Goal: Task Accomplishment & Management: Manage account settings

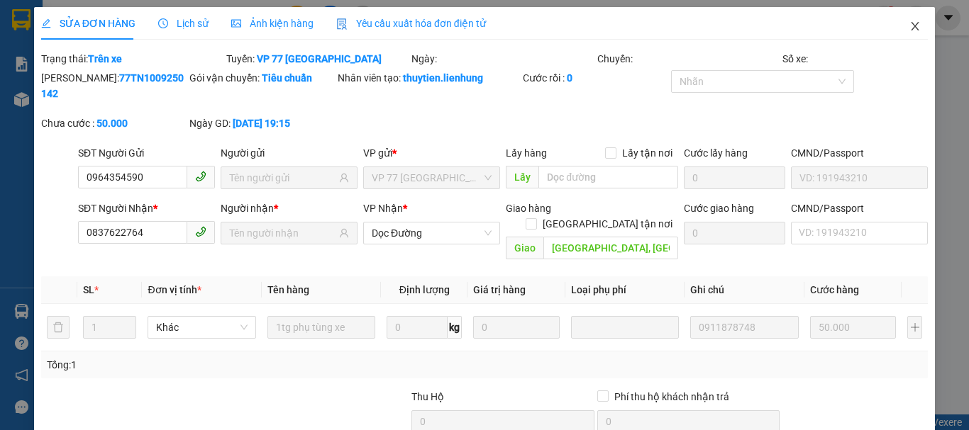
click at [911, 26] on span "Close" at bounding box center [915, 27] width 40 height 40
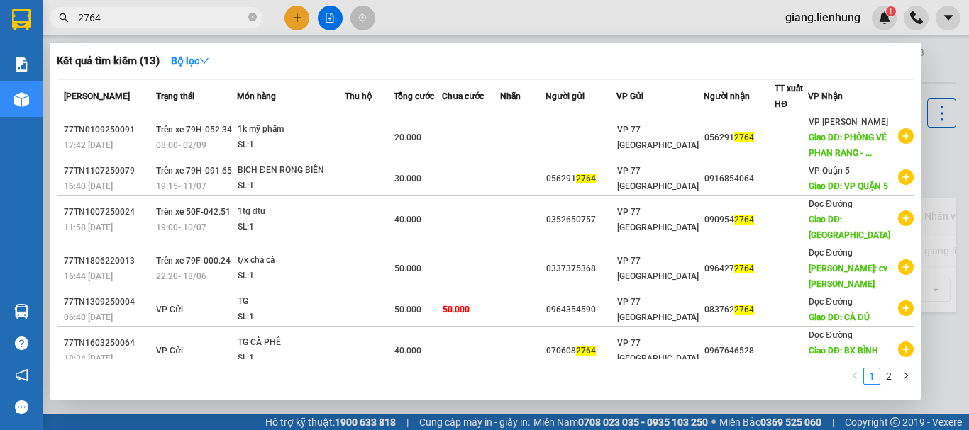
click at [126, 19] on input "2764" at bounding box center [161, 18] width 167 height 16
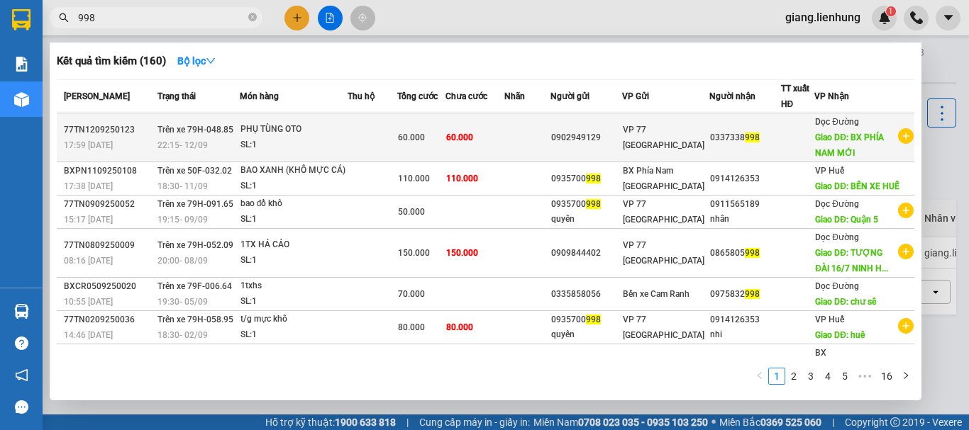
type input "998"
click at [443, 145] on div "60.000" at bounding box center [421, 138] width 47 height 16
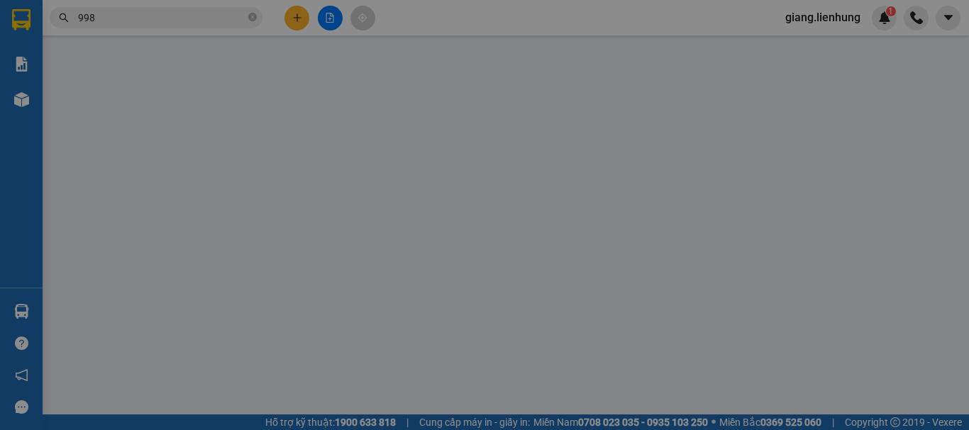
type input "0902949129"
type input "0337338998"
type input "BX PHÍA NAM MỚI"
type input "60.000"
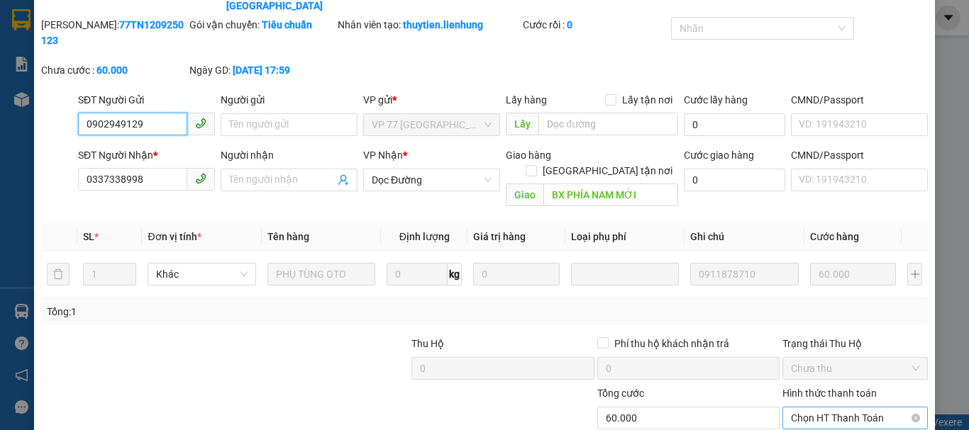
scroll to position [116, 0]
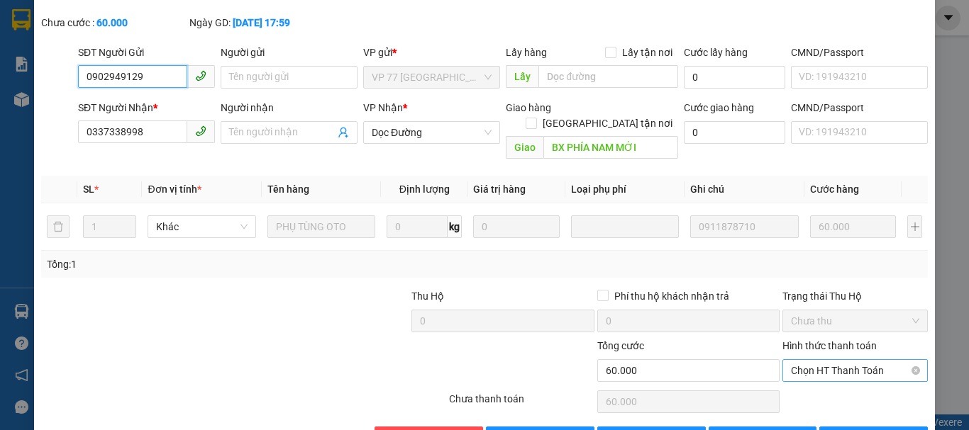
click at [847, 360] on span "Chọn HT Thanh Toán" at bounding box center [855, 370] width 128 height 21
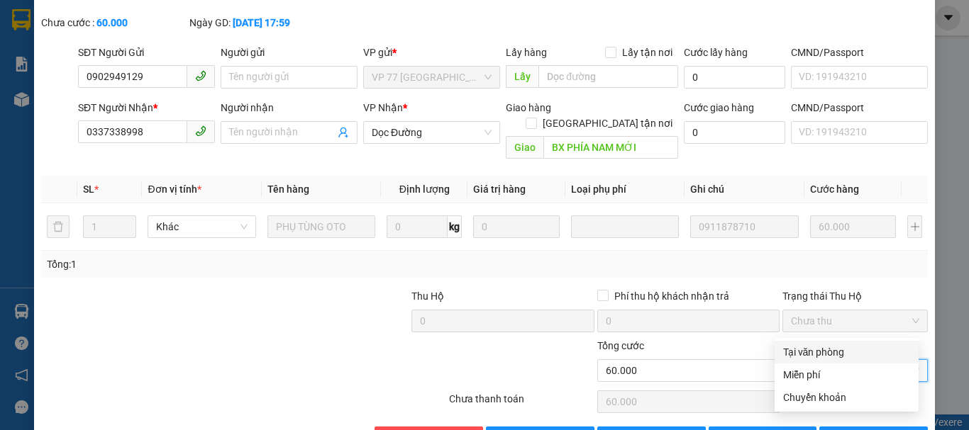
click at [840, 348] on div "Tại văn phòng" at bounding box center [846, 353] width 127 height 16
type input "0"
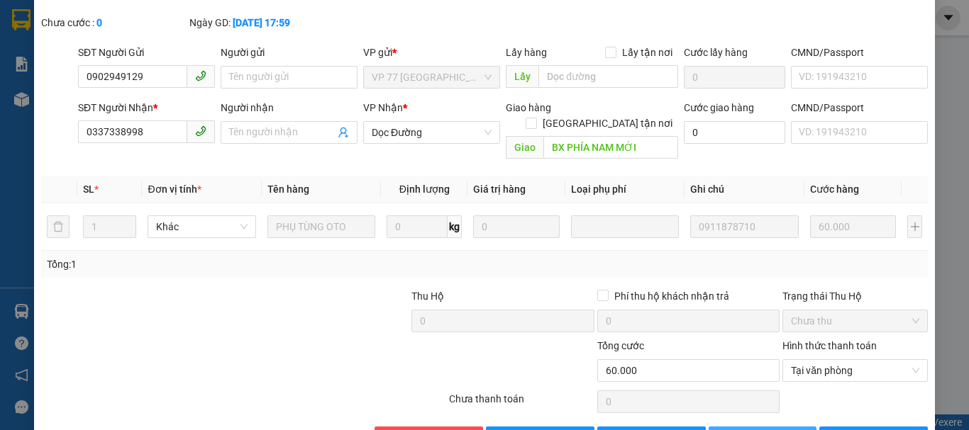
click at [764, 427] on button "[PERSON_NAME] thay đổi" at bounding box center [762, 438] width 109 height 23
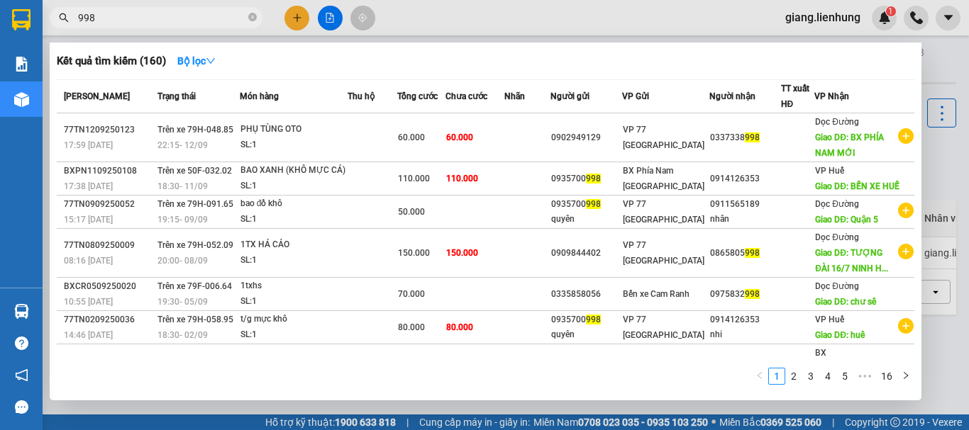
click at [116, 17] on input "998" at bounding box center [161, 18] width 167 height 16
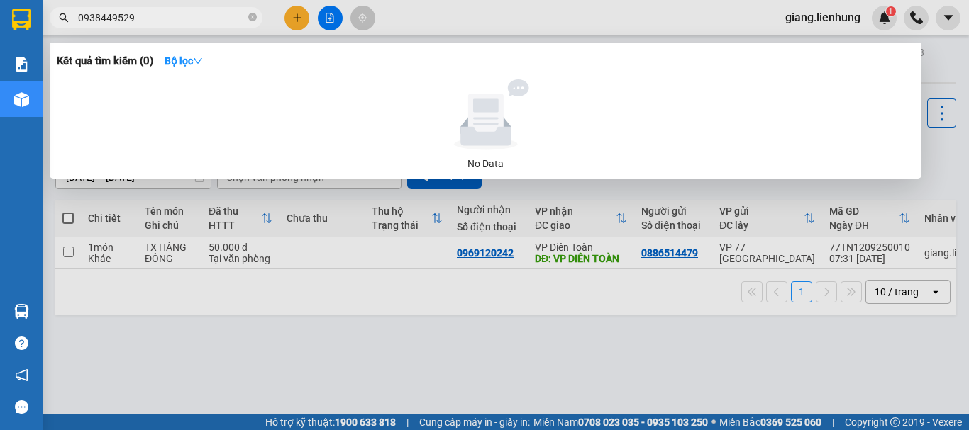
type input "0938449529"
click at [936, 67] on div at bounding box center [484, 215] width 969 height 430
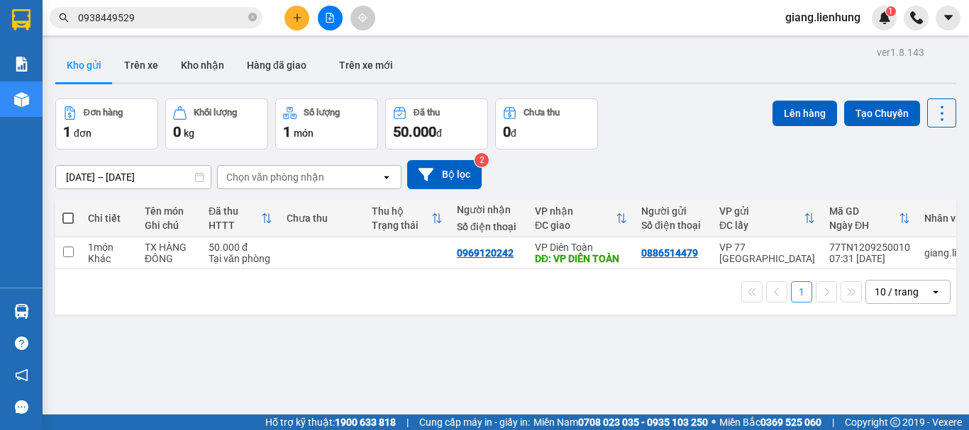
click at [665, 87] on div "ver 1.8.143 Kho gửi Trên xe Kho nhận Hàng đã giao Trên xe mới Đơn hàng 1 đơn Kh…" at bounding box center [506, 258] width 912 height 430
